Goal: Transaction & Acquisition: Book appointment/travel/reservation

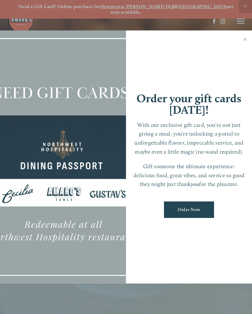
click at [250, 41] on link "Close" at bounding box center [245, 39] width 12 height 17
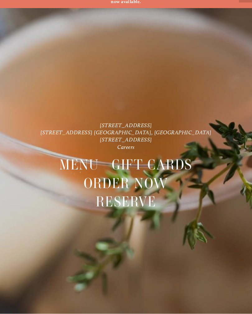
scroll to position [11, 0]
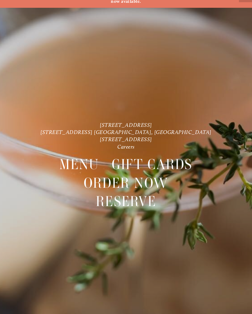
click at [138, 194] on span "Reserve" at bounding box center [126, 201] width 60 height 19
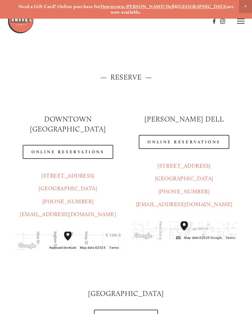
click at [194, 135] on link "Online Reservations" at bounding box center [184, 142] width 90 height 14
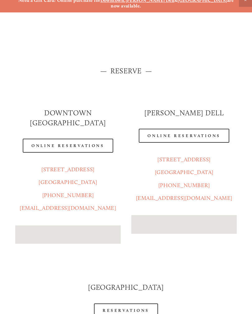
scroll to position [7, 0]
